Goal: Task Accomplishment & Management: Manage account settings

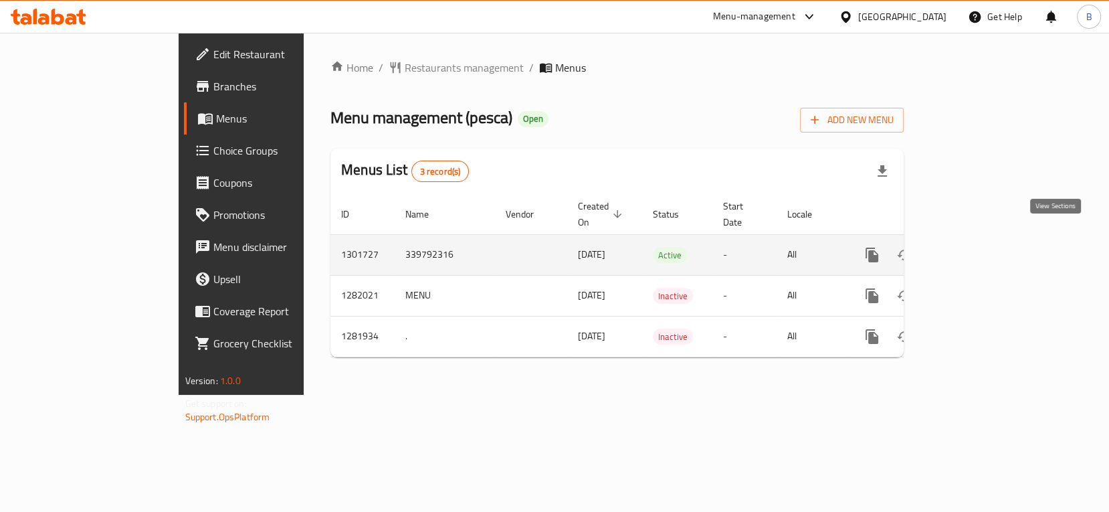
click at [977, 247] on icon "enhanced table" at bounding box center [969, 255] width 16 height 16
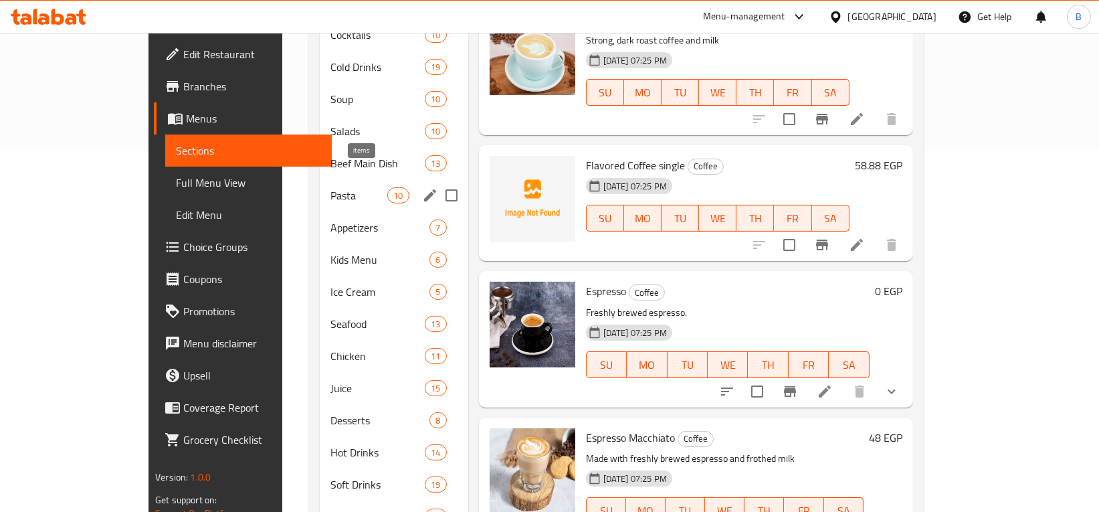
scroll to position [361, 0]
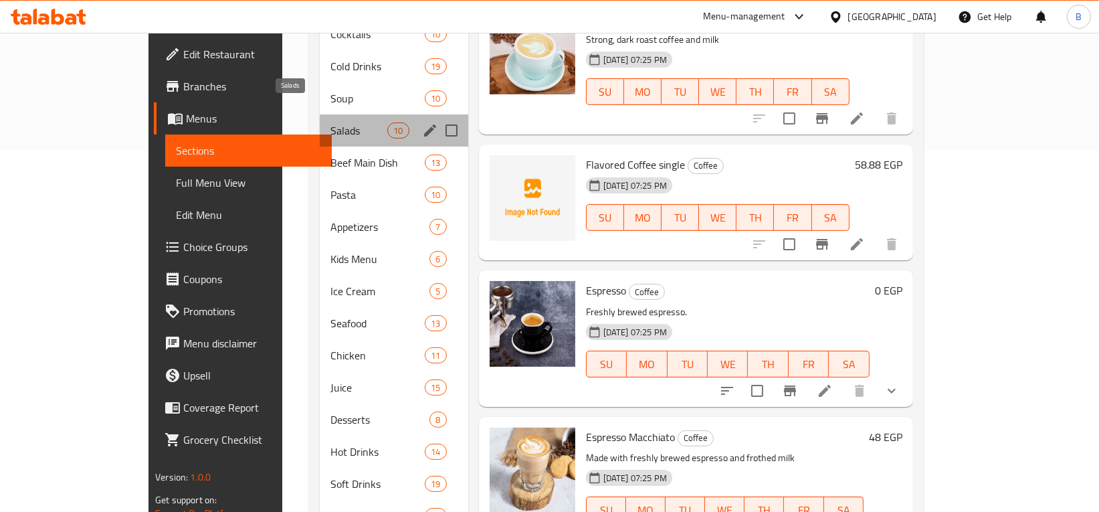
click at [330, 122] on span "Salads" at bounding box center [358, 130] width 57 height 16
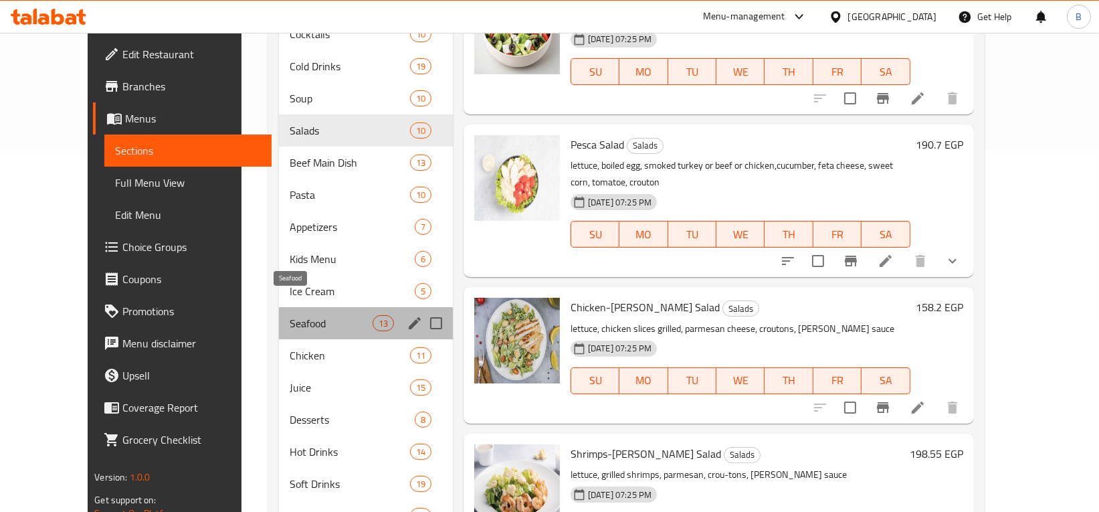
click at [290, 315] on span "Seafood" at bounding box center [331, 323] width 82 height 16
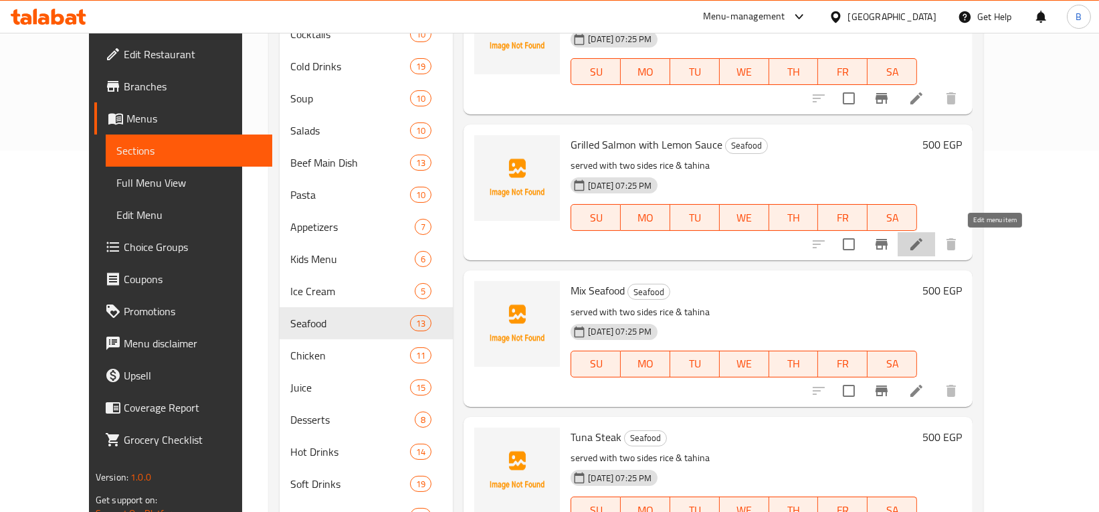
click at [924, 243] on icon at bounding box center [916, 244] width 16 height 16
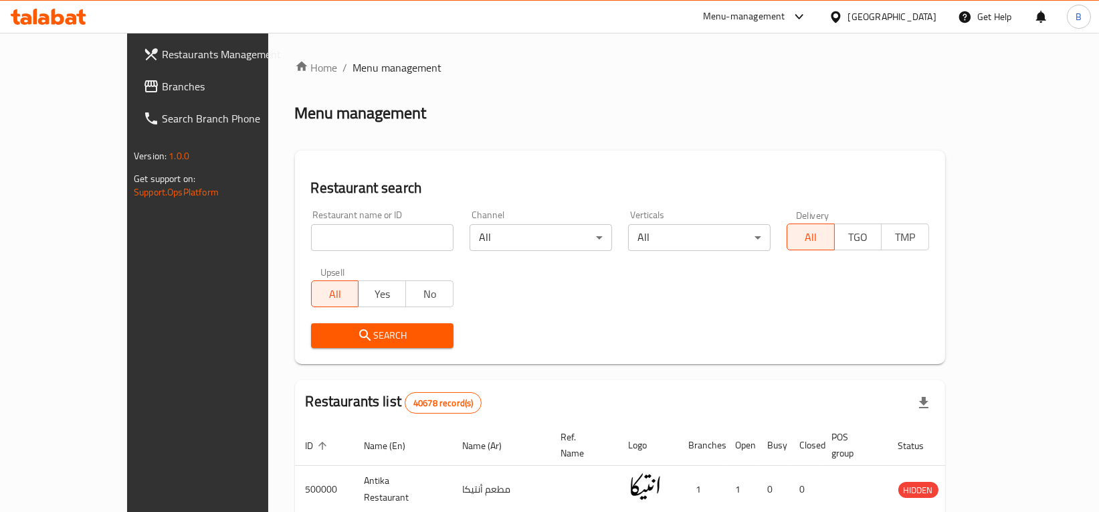
click at [311, 241] on input "search" at bounding box center [382, 237] width 142 height 27
type input "pesca"
click at [322, 342] on span "Search" at bounding box center [382, 335] width 121 height 17
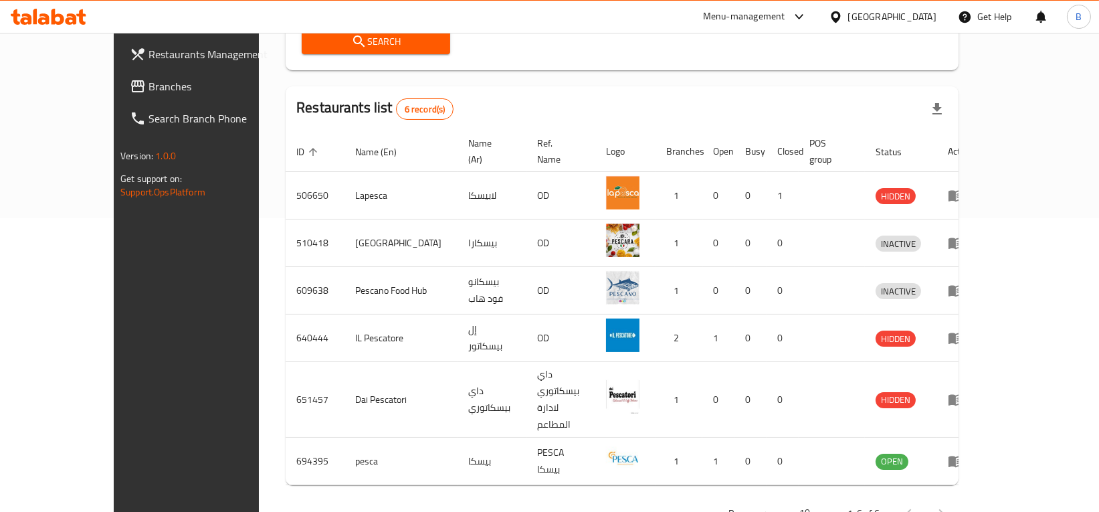
scroll to position [294, 0]
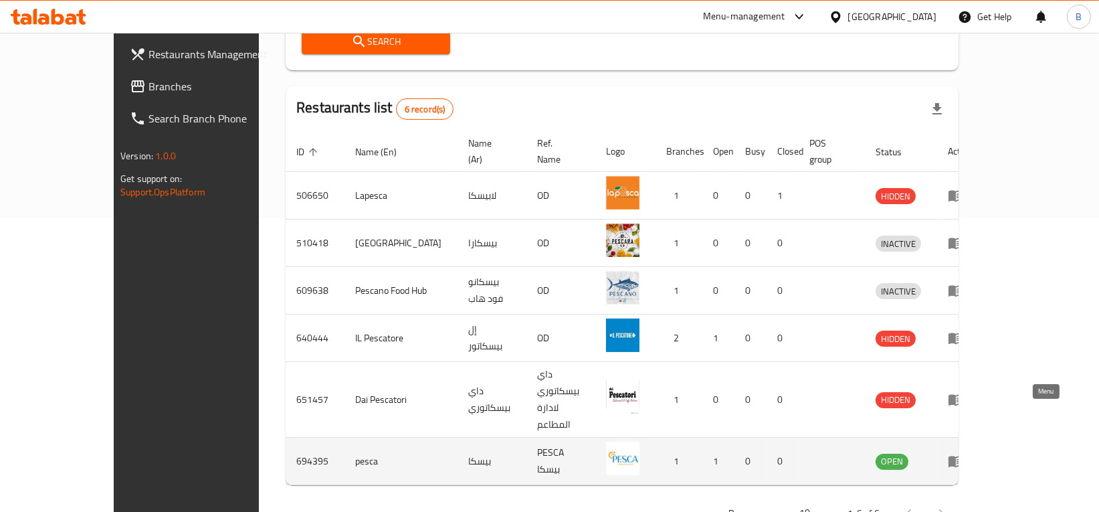
click at [963, 456] on icon "enhanced table" at bounding box center [956, 461] width 15 height 11
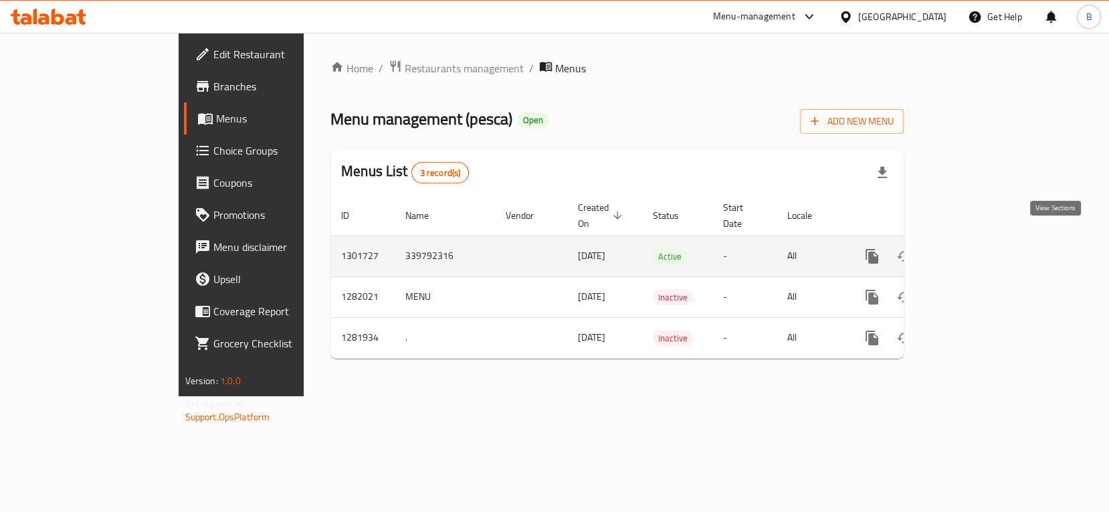
click at [985, 249] on link "enhanced table" at bounding box center [969, 256] width 32 height 32
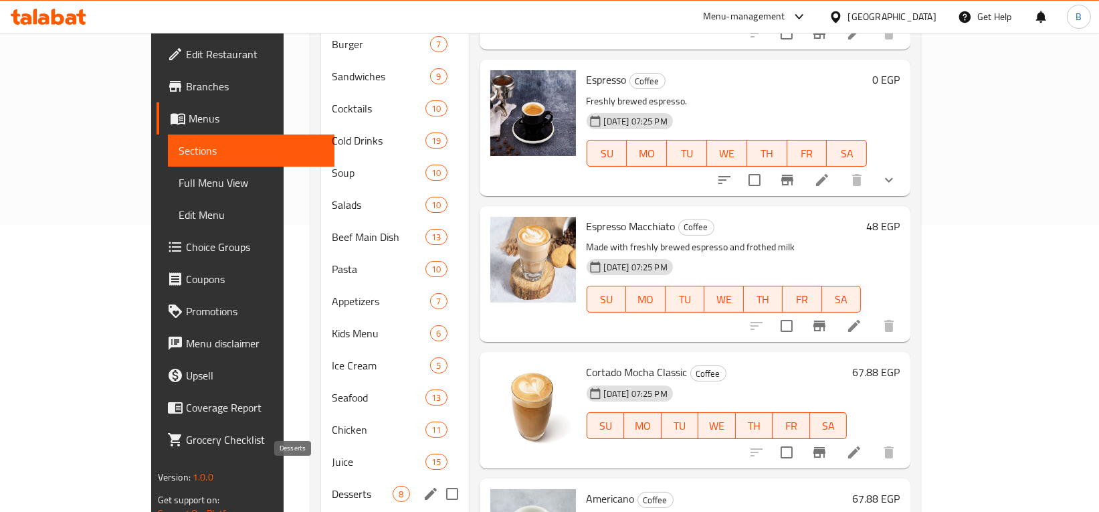
scroll to position [293, 0]
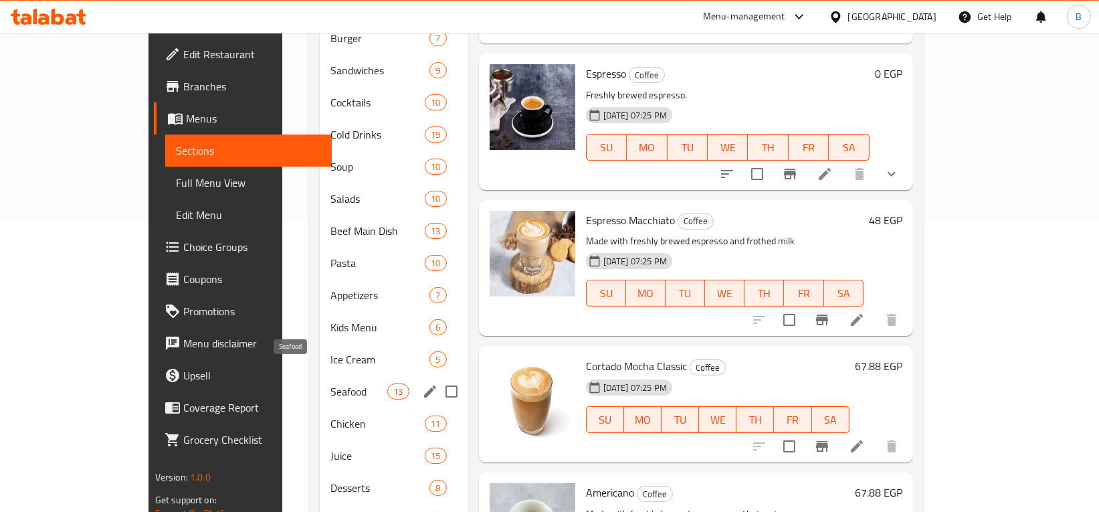
click at [330, 383] on span "Seafood" at bounding box center [358, 391] width 57 height 16
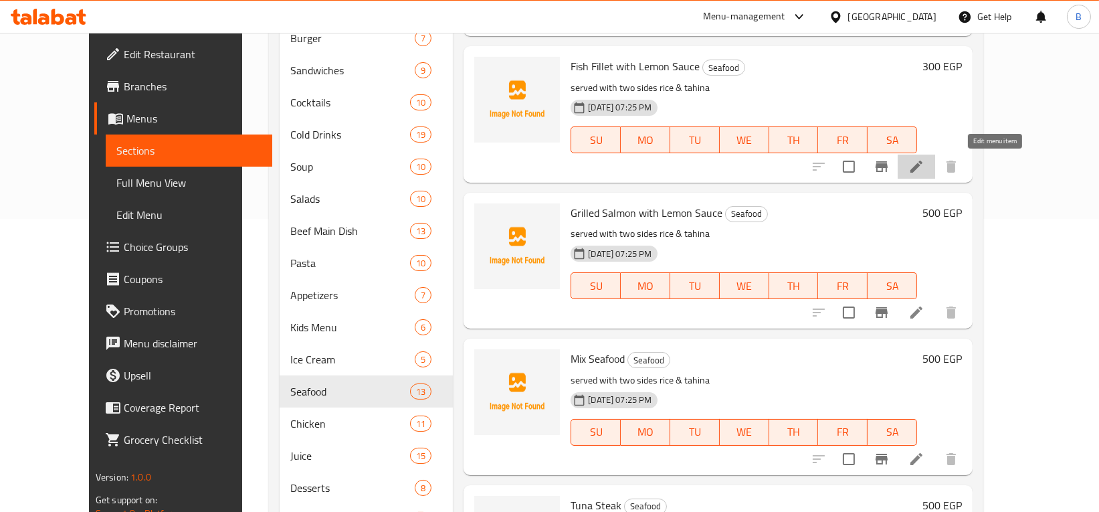
click at [924, 169] on icon at bounding box center [916, 167] width 16 height 16
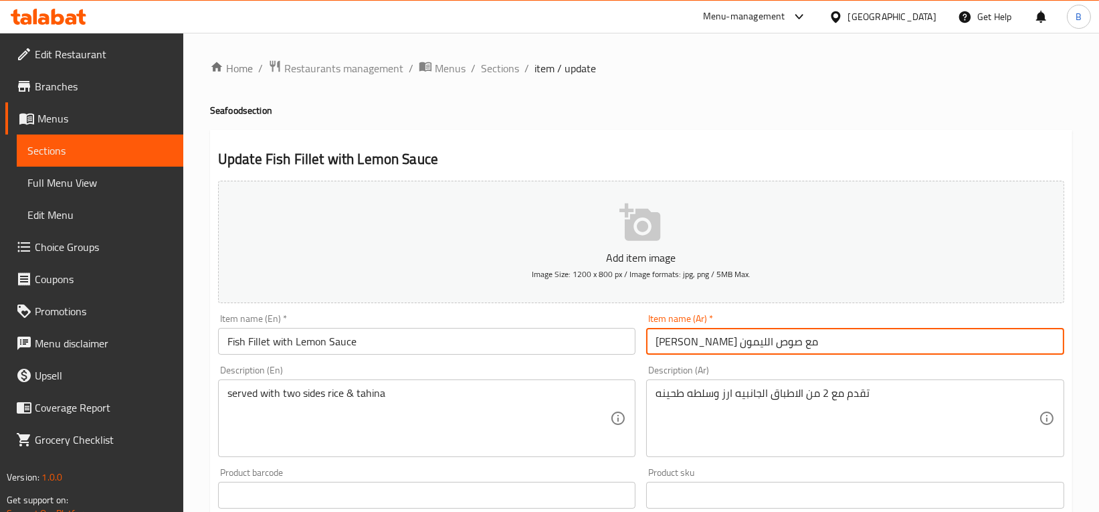
drag, startPoint x: 809, startPoint y: 343, endPoint x: 769, endPoint y: 347, distance: 40.9
click at [769, 345] on input "[PERSON_NAME] مع صوص الليمون" at bounding box center [855, 341] width 418 height 27
type input "فيليه مشوي مع صوص الليمون"
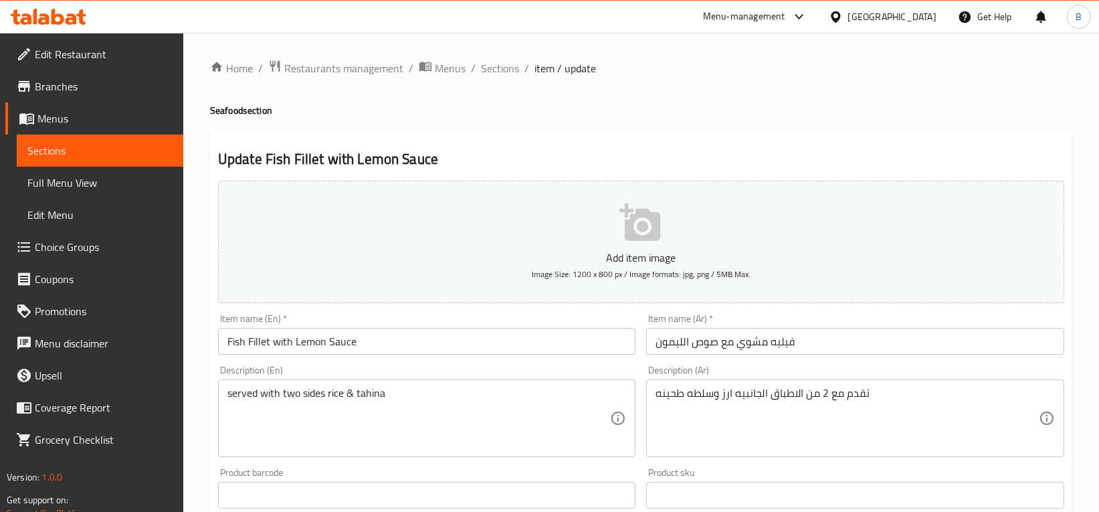
click at [798, 368] on div "Description (Ar) تقدم مع 2 من الاطباق الجانبيه ارز وسلطه طحينه Description (Ar)" at bounding box center [855, 411] width 418 height 92
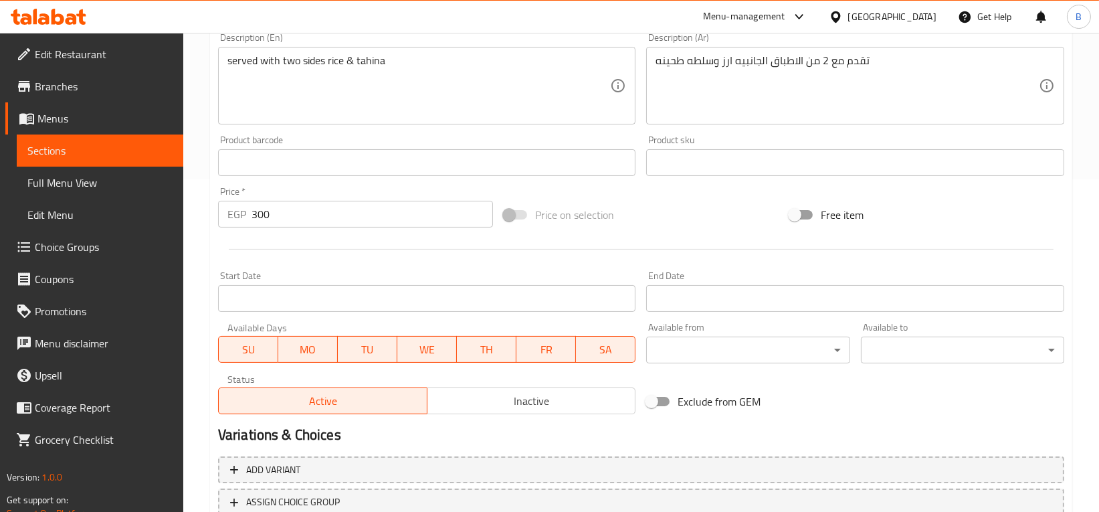
scroll to position [432, 0]
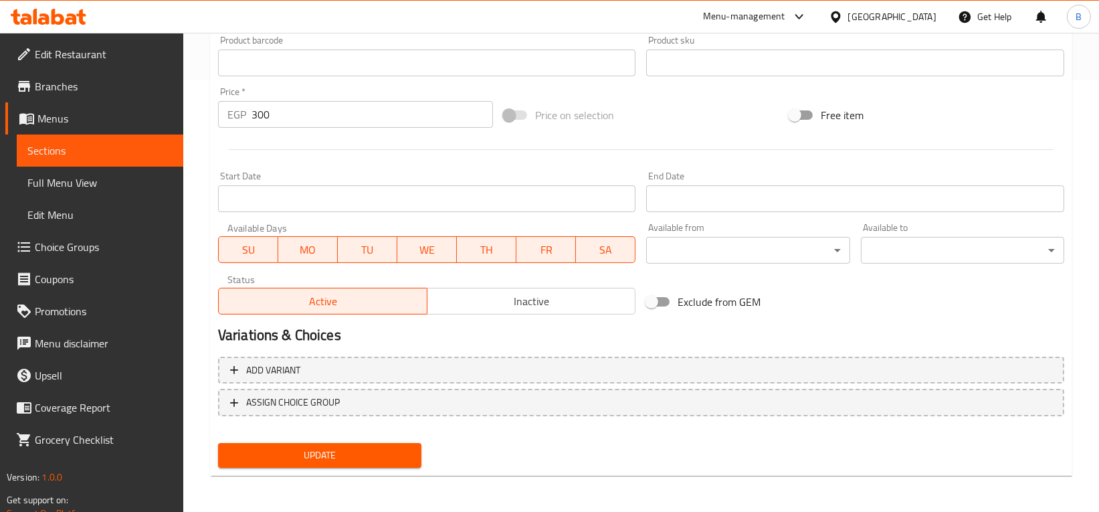
click at [364, 451] on span "Update" at bounding box center [320, 455] width 182 height 17
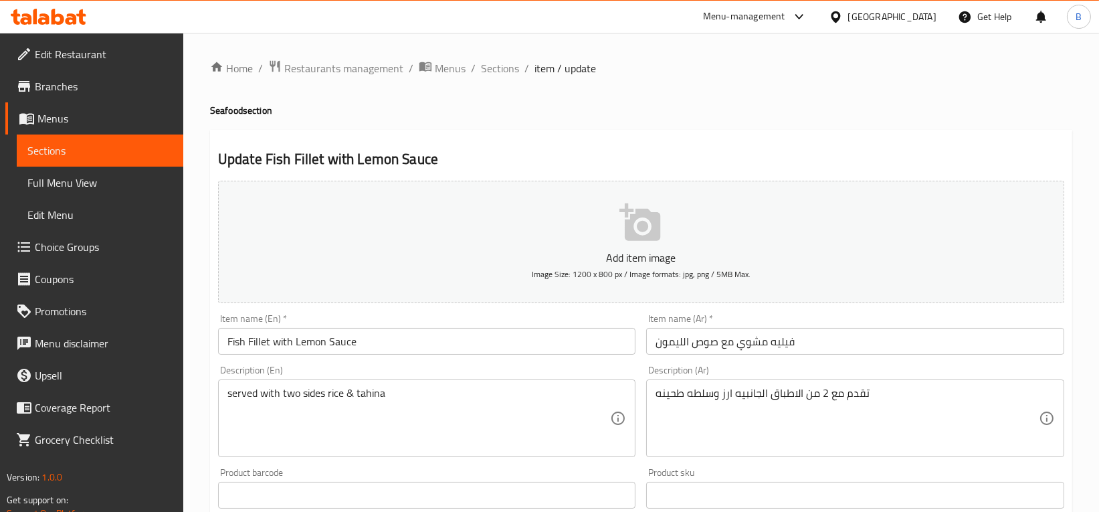
click at [100, 152] on span "Sections" at bounding box center [99, 150] width 145 height 16
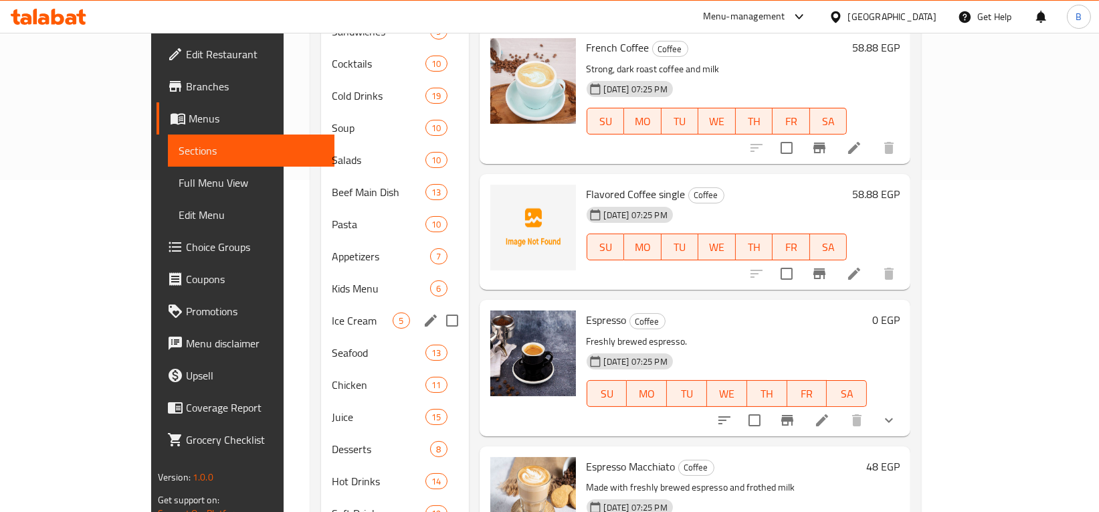
scroll to position [335, 0]
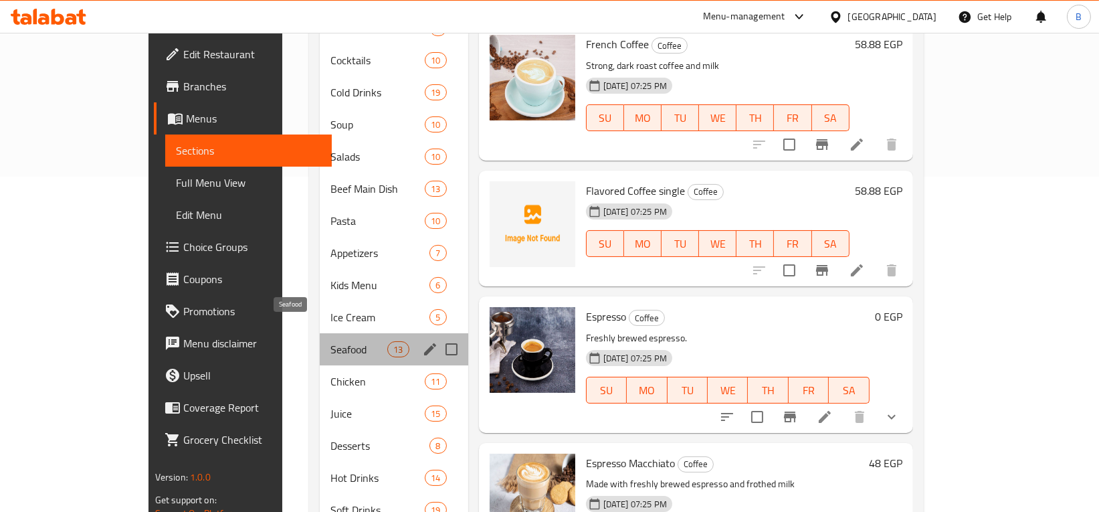
click at [330, 341] on span "Seafood" at bounding box center [358, 349] width 57 height 16
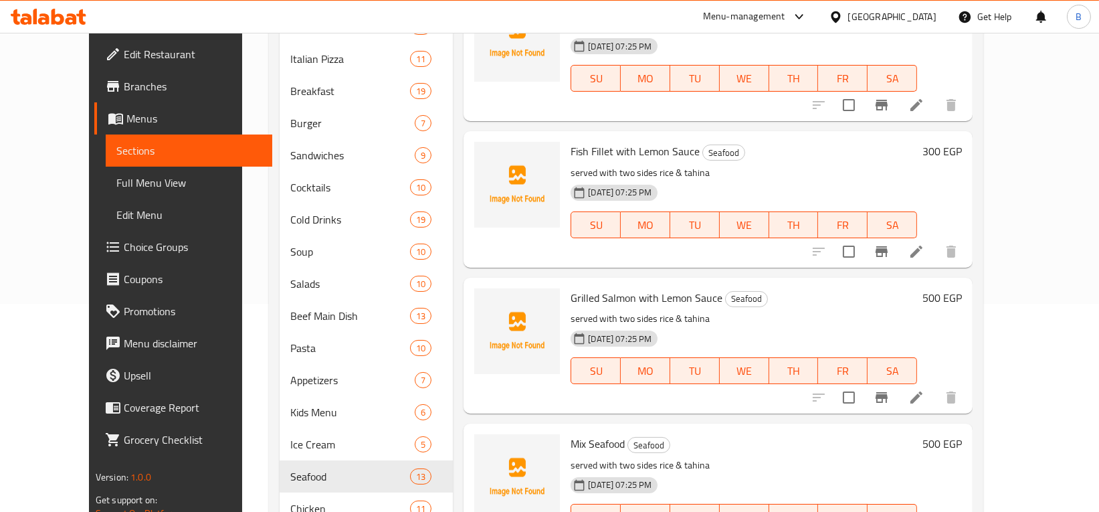
scroll to position [206, 0]
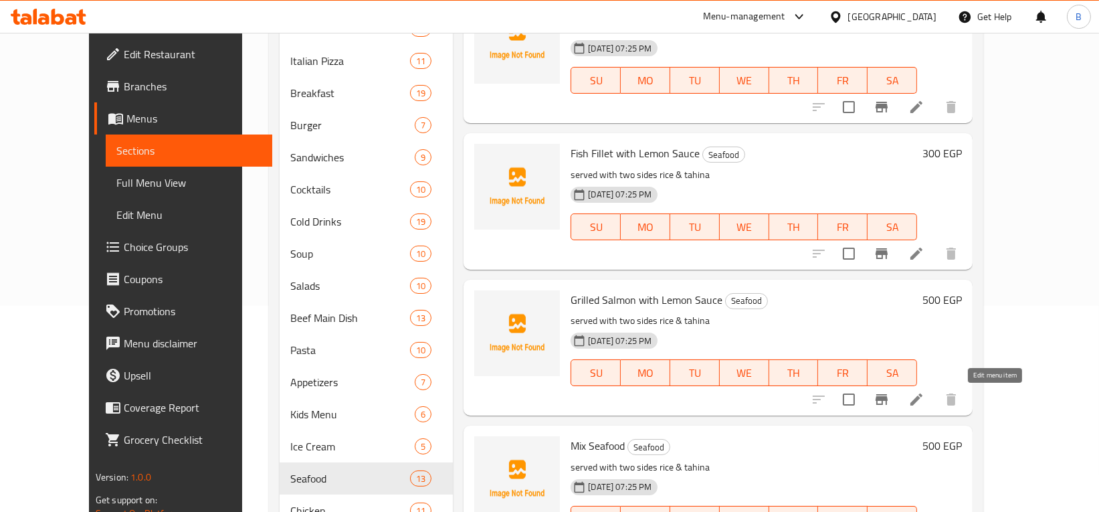
click at [924, 399] on icon at bounding box center [916, 399] width 16 height 16
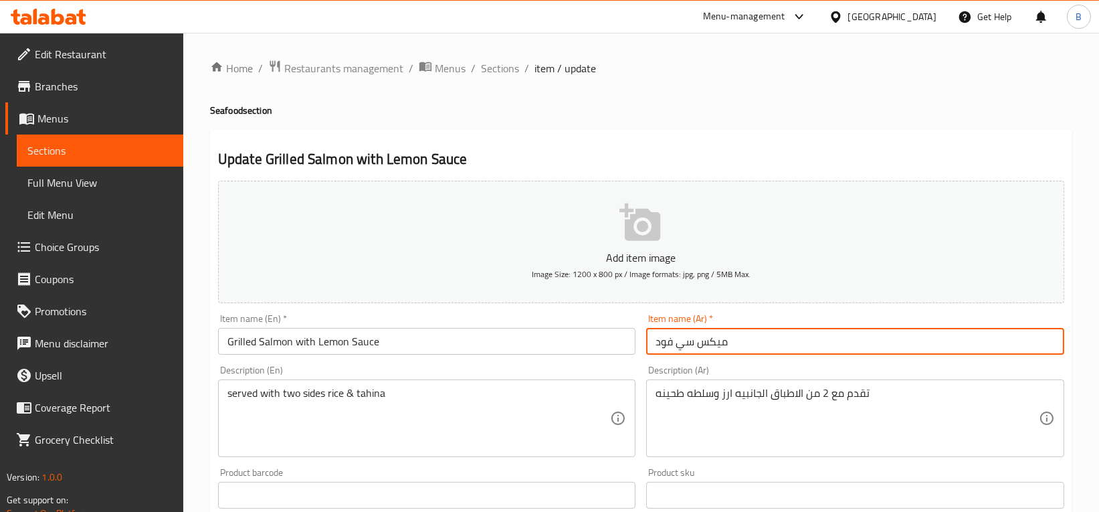
click at [700, 338] on input "ميكس سي فود" at bounding box center [855, 341] width 418 height 27
type input "s"
type input "[PERSON_NAME] مع صوص الليمون"
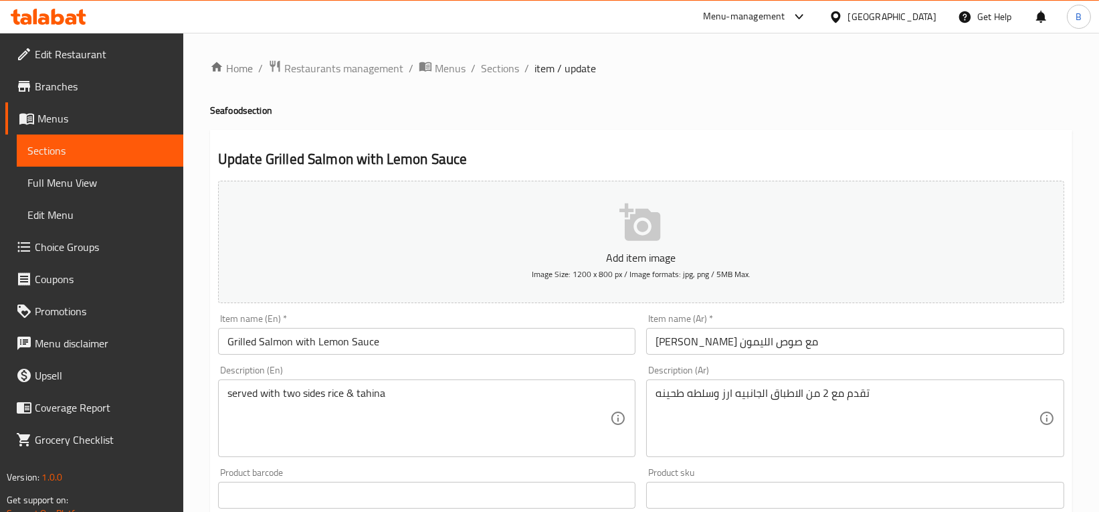
click at [827, 374] on div "Description (Ar) تقدم مع 2 من الاطباق الجانبيه ارز وسلطه طحينه Description (Ar)" at bounding box center [855, 411] width 418 height 92
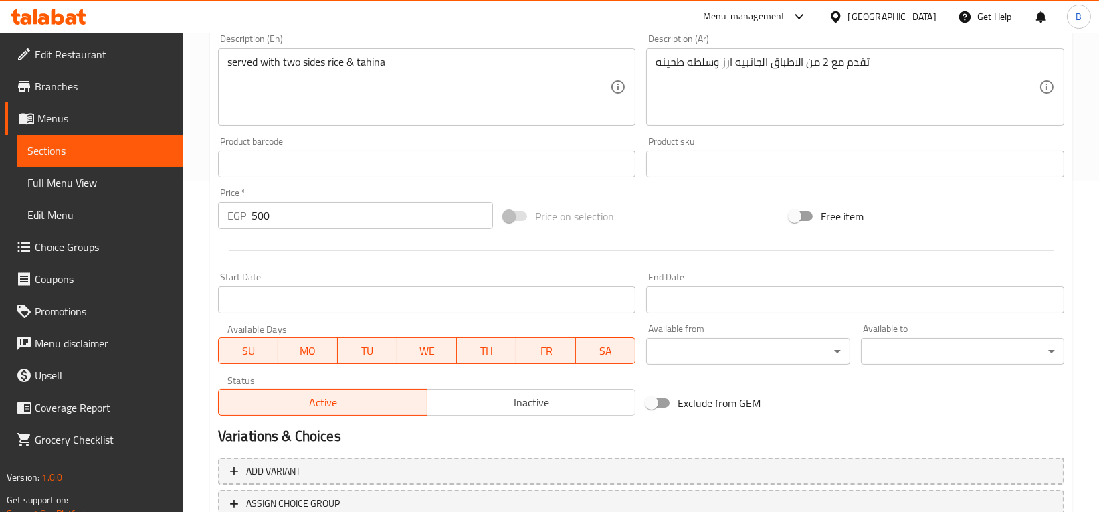
scroll to position [432, 0]
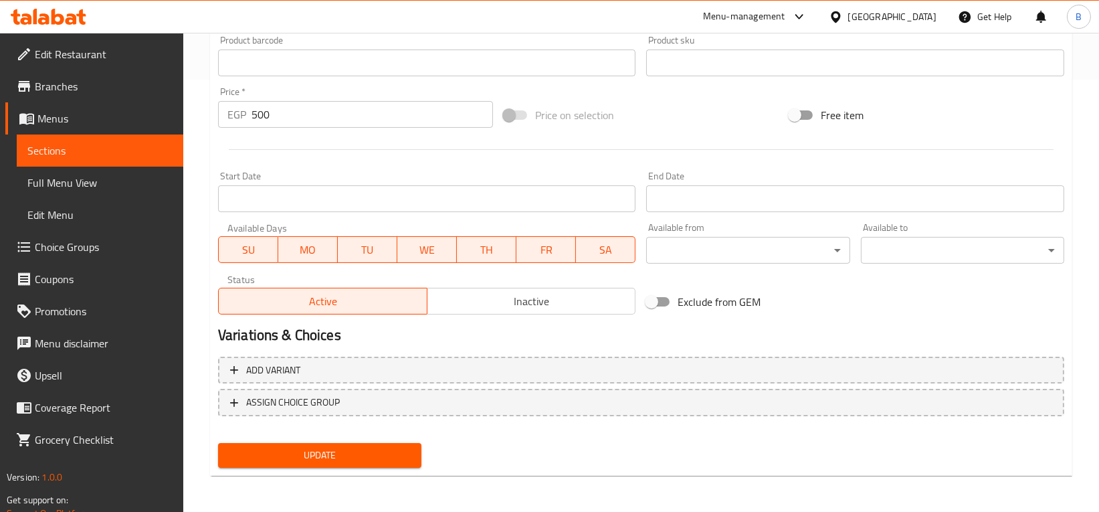
click at [291, 453] on span "Update" at bounding box center [320, 455] width 182 height 17
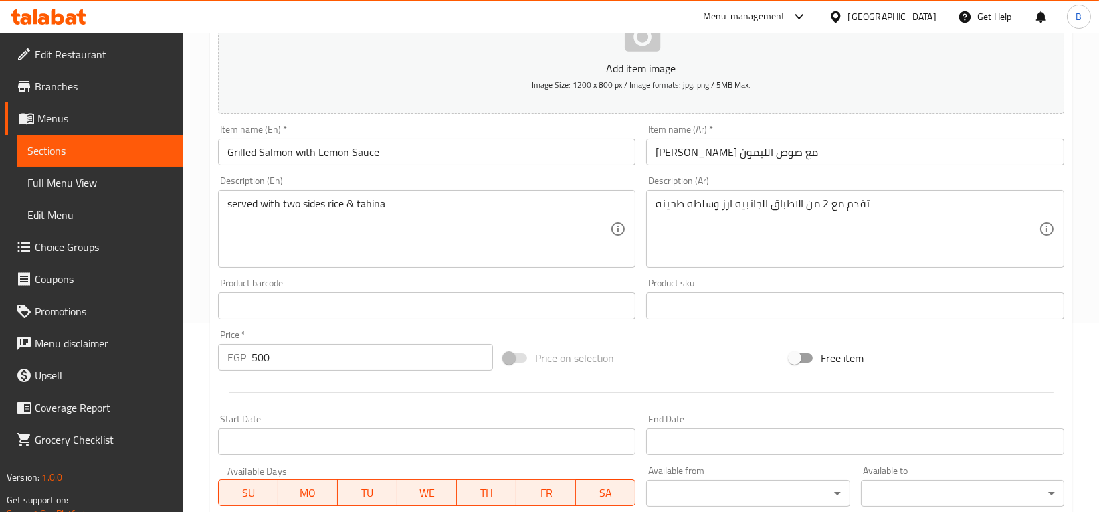
scroll to position [0, 0]
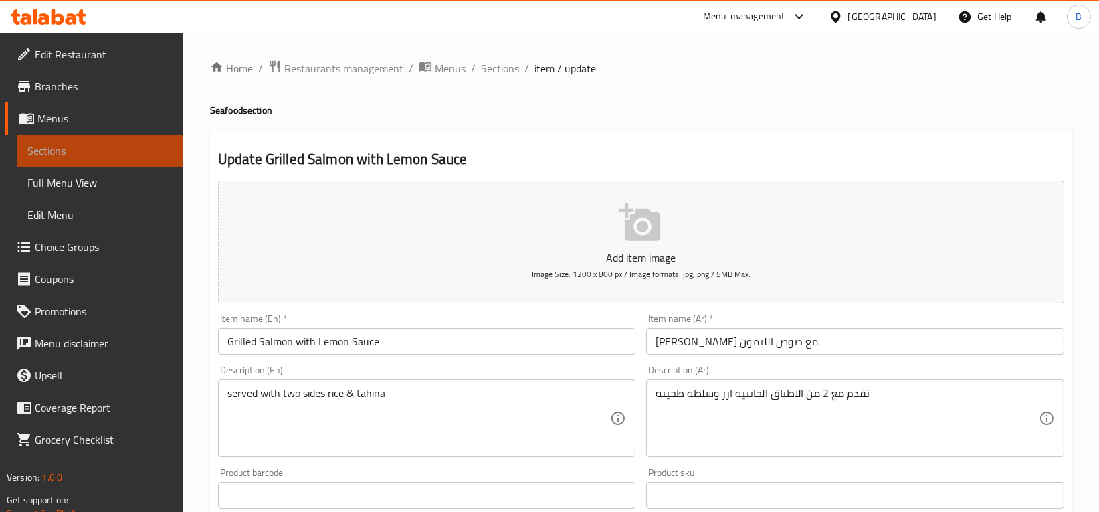
click at [99, 154] on span "Sections" at bounding box center [99, 150] width 145 height 16
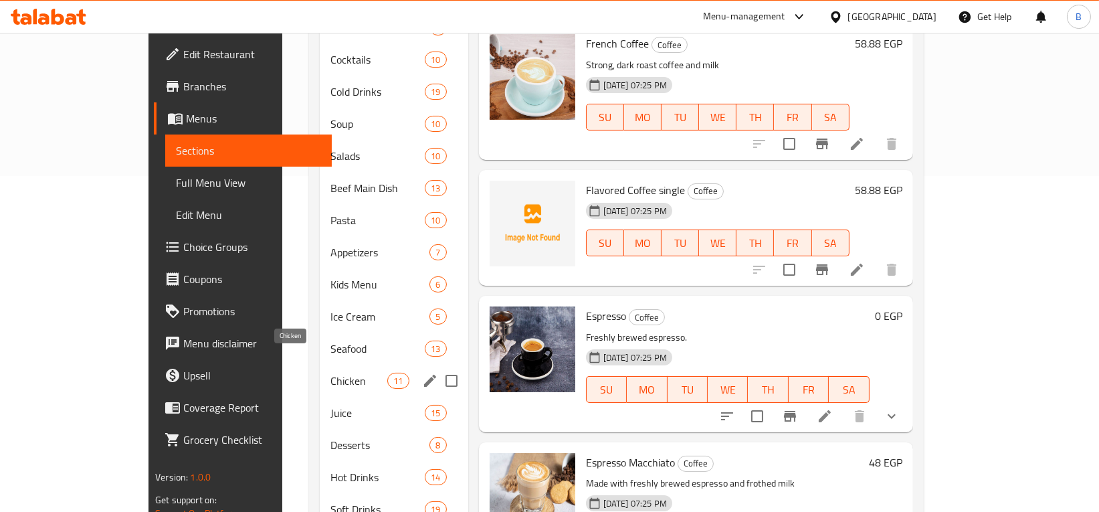
scroll to position [468, 0]
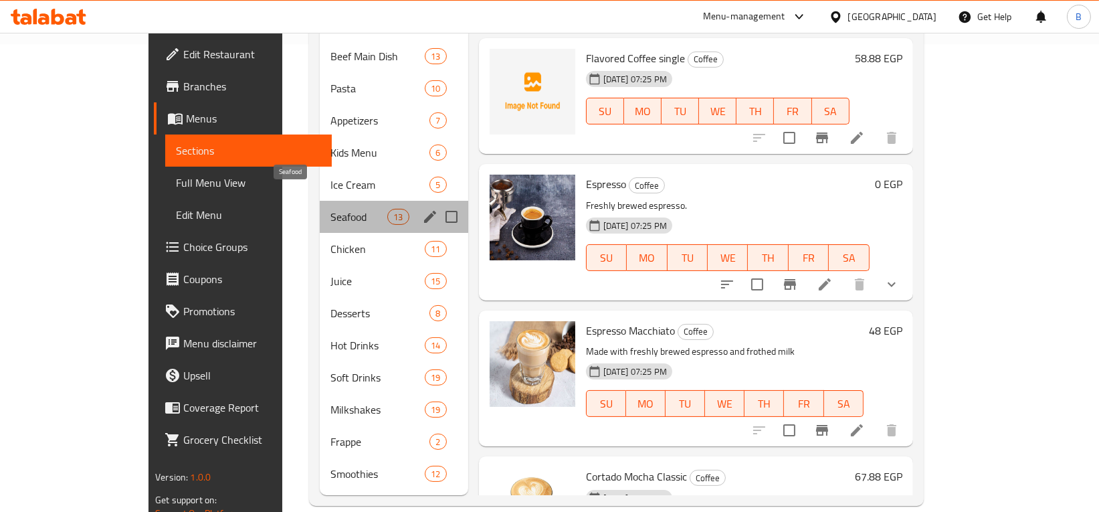
click at [330, 209] on span "Seafood" at bounding box center [358, 217] width 57 height 16
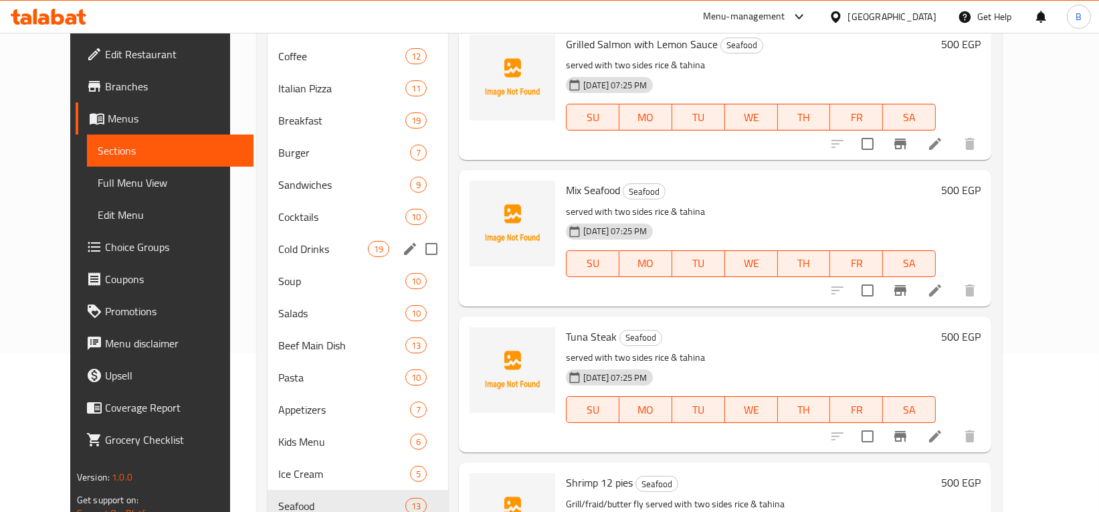
scroll to position [318, 0]
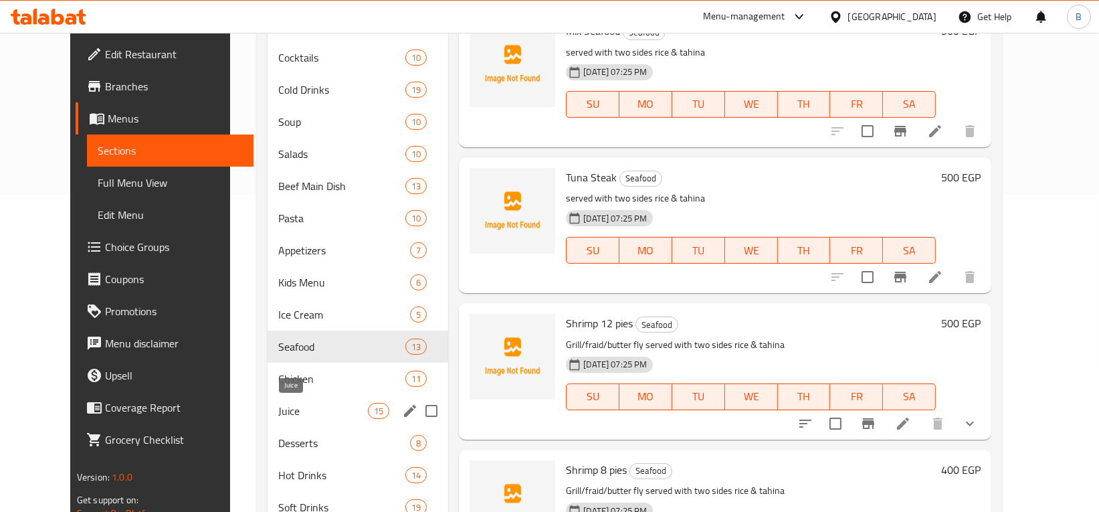
click at [344, 413] on span "Juice" at bounding box center [323, 411] width 90 height 16
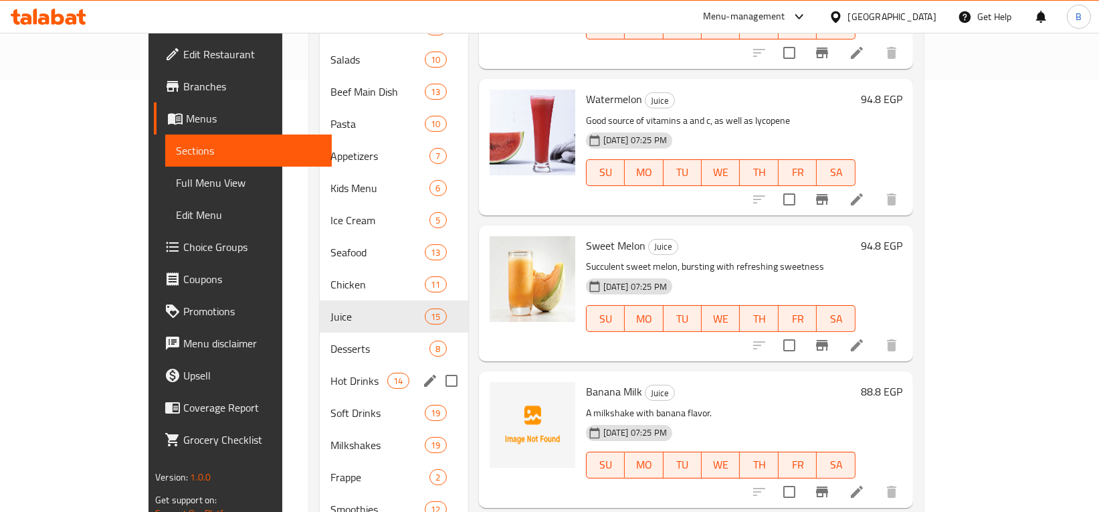
scroll to position [468, 0]
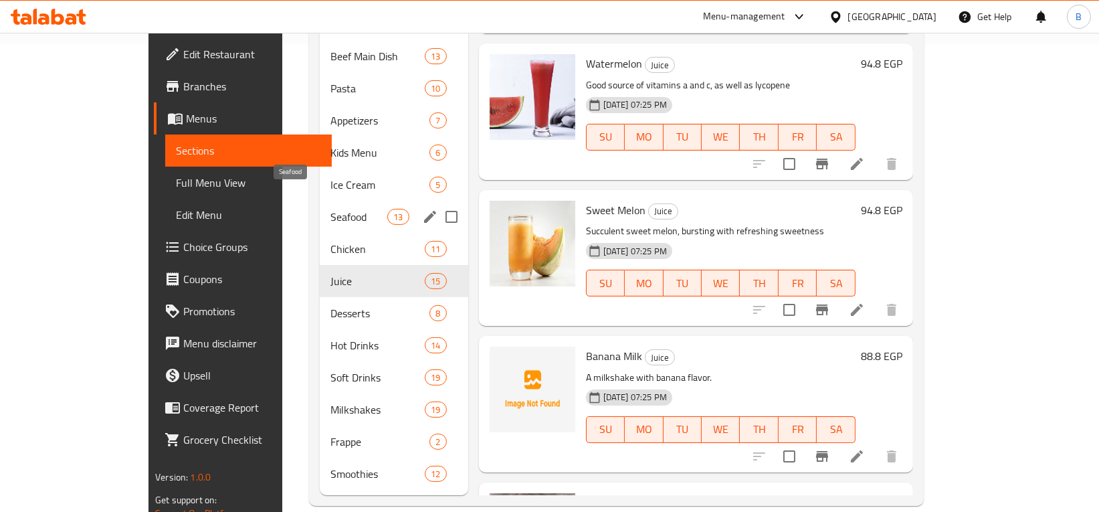
click at [330, 209] on span "Seafood" at bounding box center [358, 217] width 57 height 16
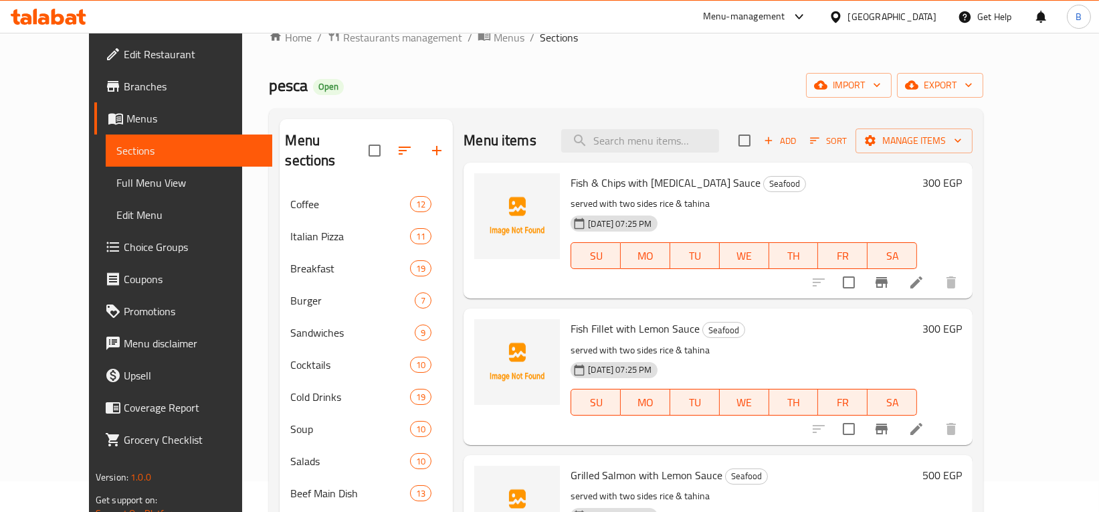
scroll to position [1, 0]
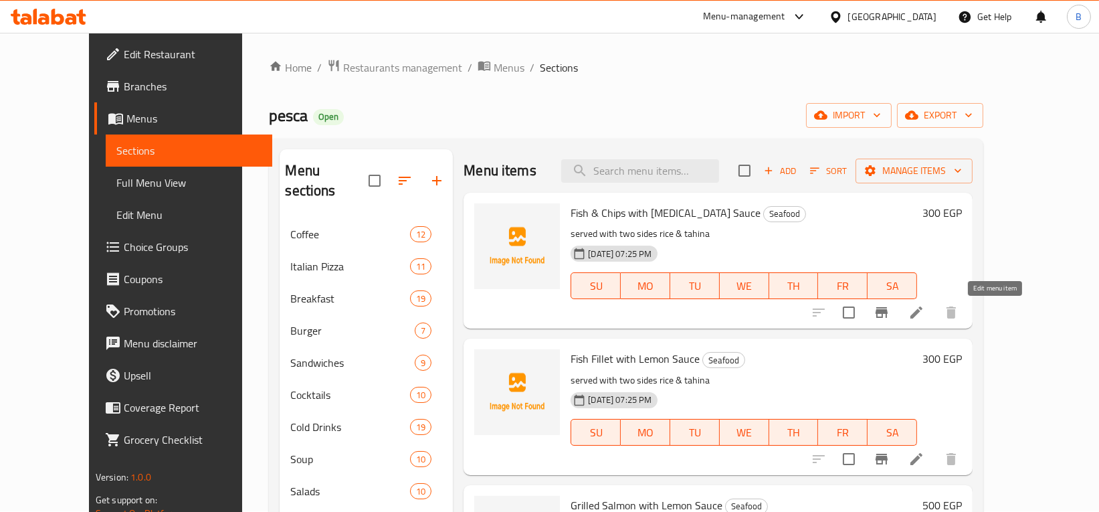
click at [924, 313] on icon at bounding box center [916, 312] width 16 height 16
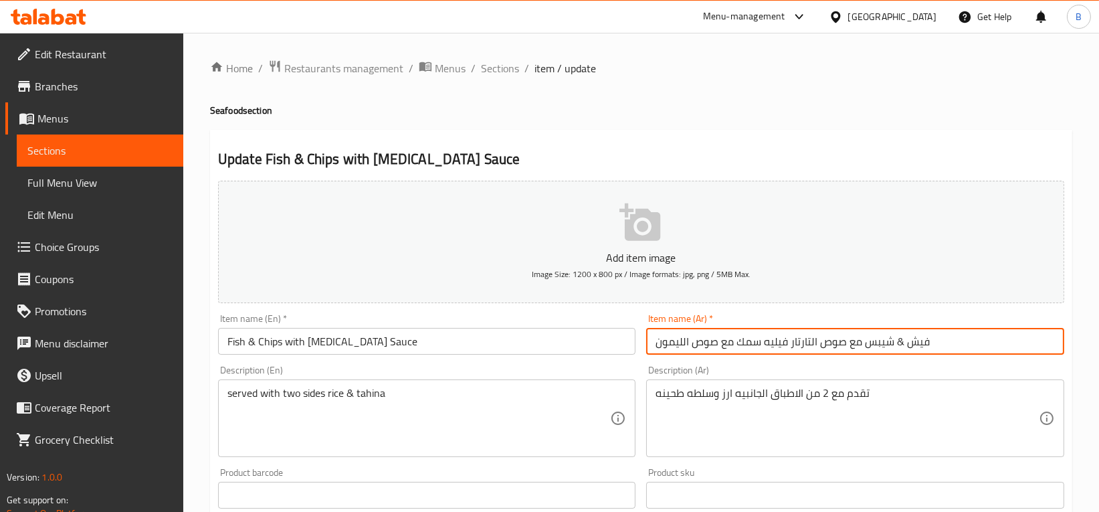
drag, startPoint x: 789, startPoint y: 343, endPoint x: 650, endPoint y: 342, distance: 139.1
click at [650, 342] on input "فيش & شيبس مع صوص التارتار فيليه سمك مع صوص الليمون" at bounding box center [855, 341] width 418 height 27
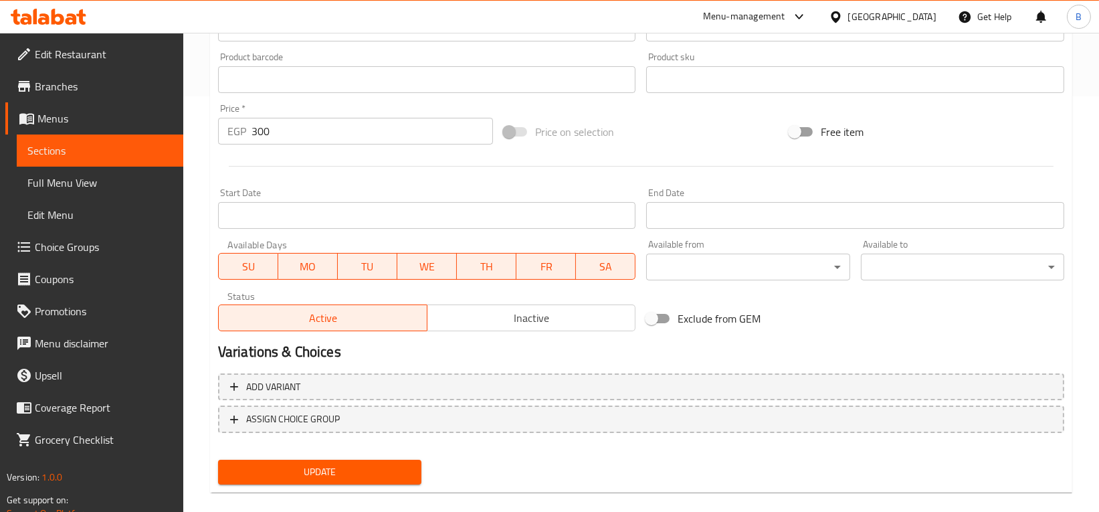
scroll to position [432, 0]
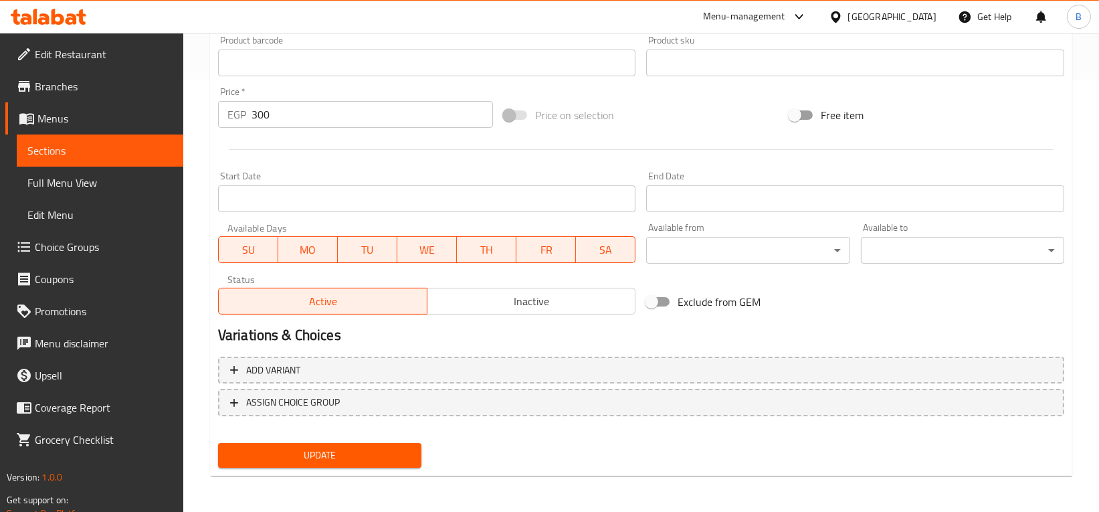
type input "فيش & شيبس مع صوص التارتار"
click at [324, 452] on span "Update" at bounding box center [320, 455] width 182 height 17
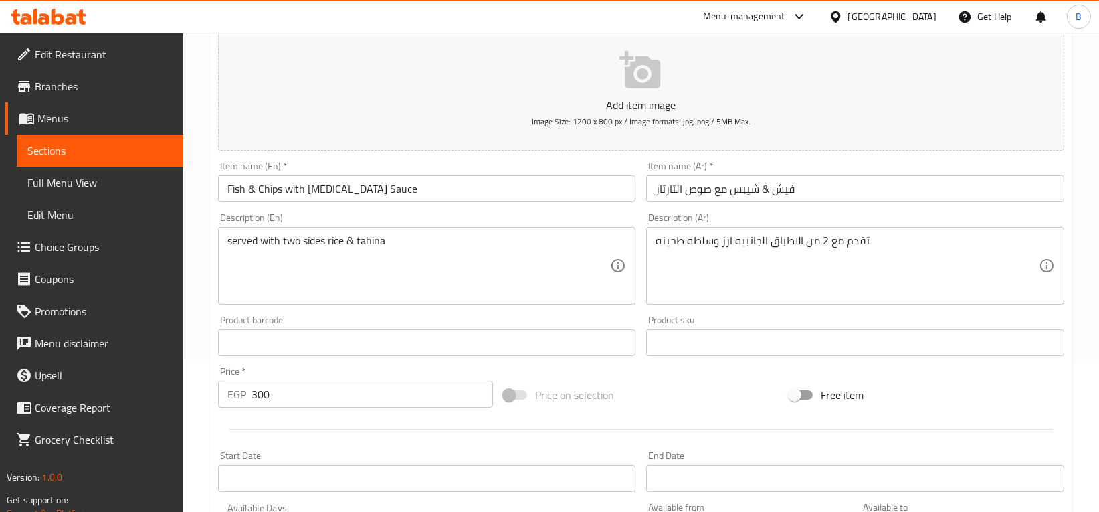
click at [133, 157] on span "Sections" at bounding box center [99, 150] width 145 height 16
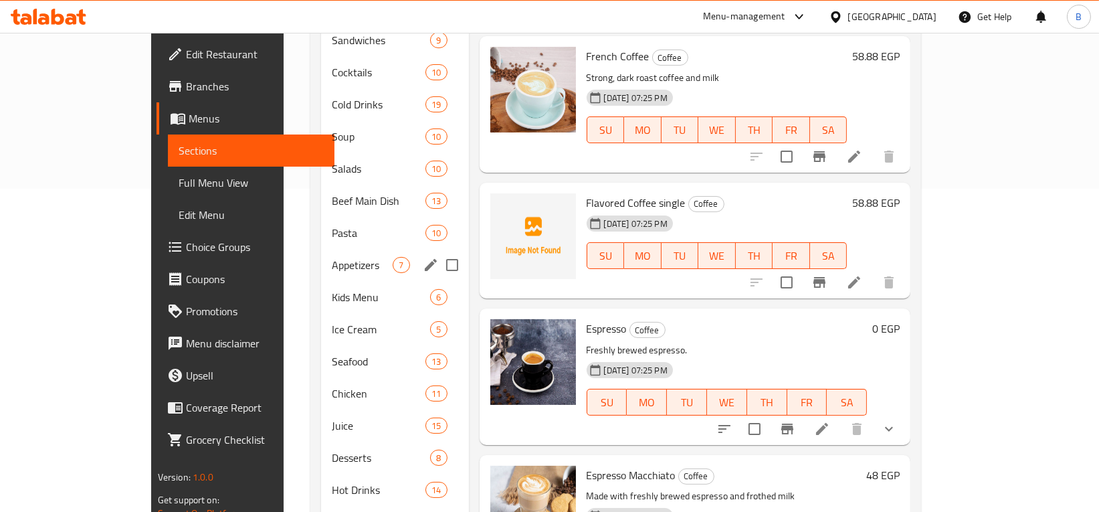
scroll to position [325, 0]
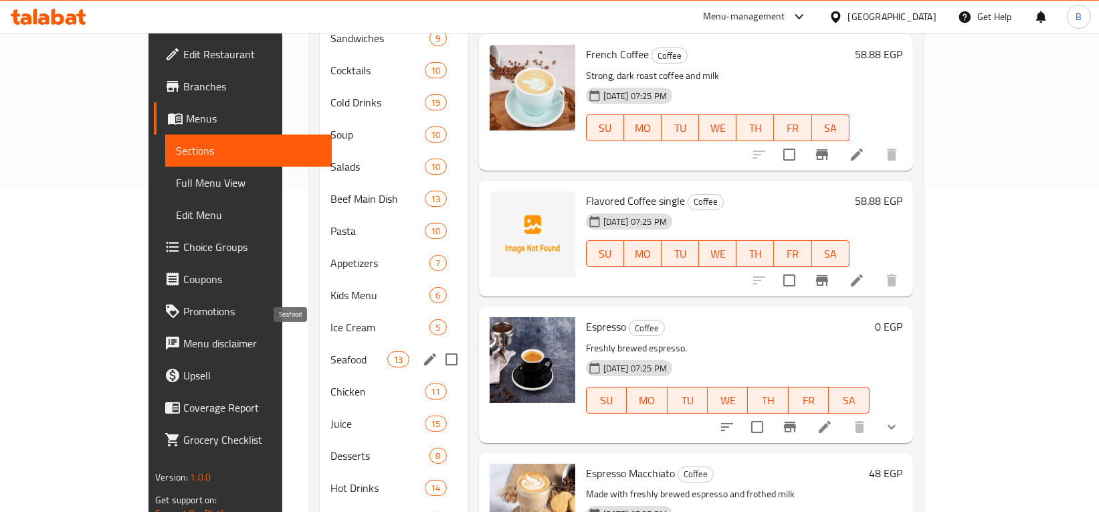
click at [330, 351] on span "Seafood" at bounding box center [358, 359] width 57 height 16
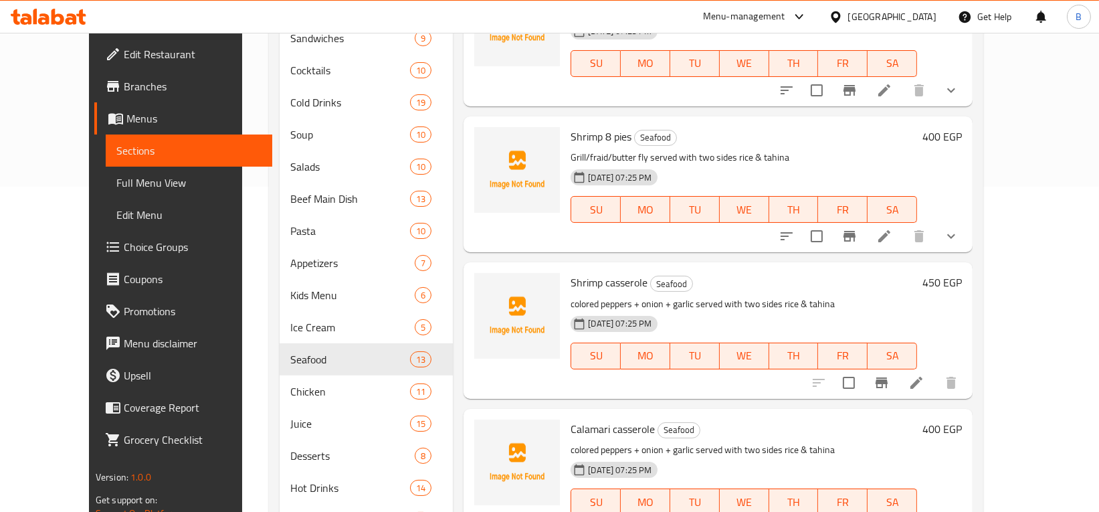
scroll to position [622, 0]
